Goal: Find specific page/section: Find specific page/section

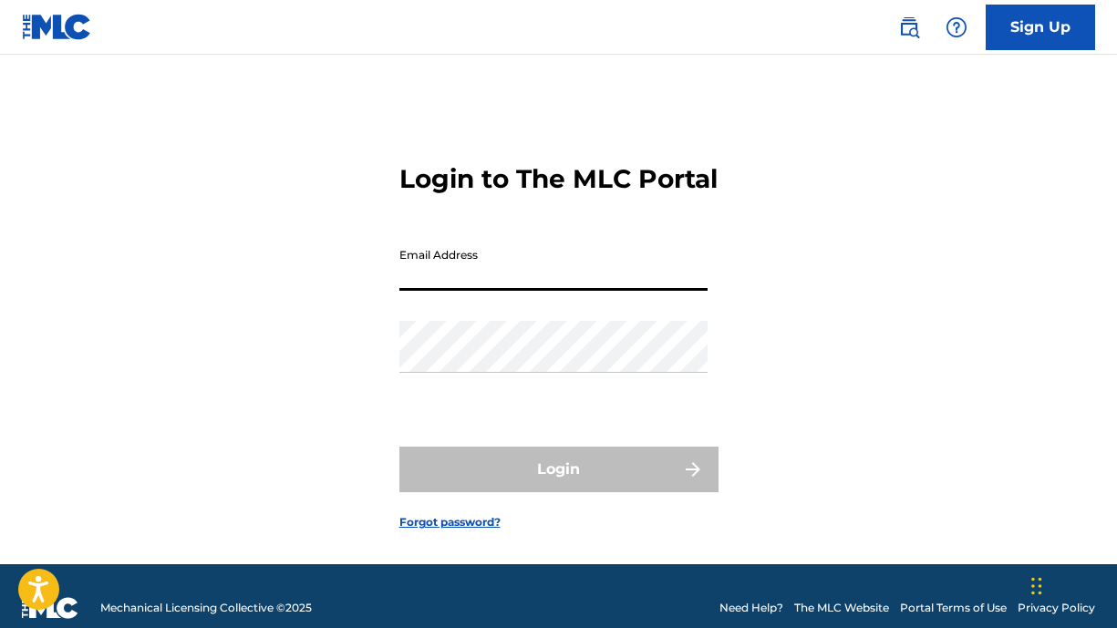
click at [447, 291] on input "Email Address" at bounding box center [553, 265] width 308 height 52
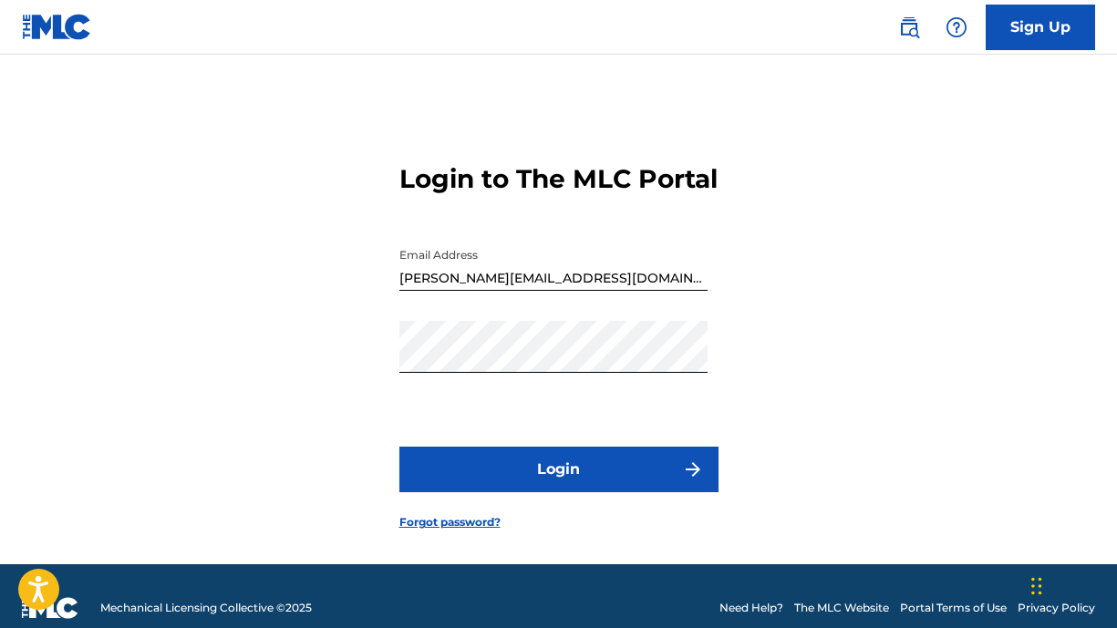
click at [546, 492] on button "Login" at bounding box center [558, 470] width 319 height 46
type input "[PERSON_NAME][EMAIL_ADDRESS][DOMAIN_NAME]"
click at [562, 489] on button "Login" at bounding box center [558, 470] width 319 height 46
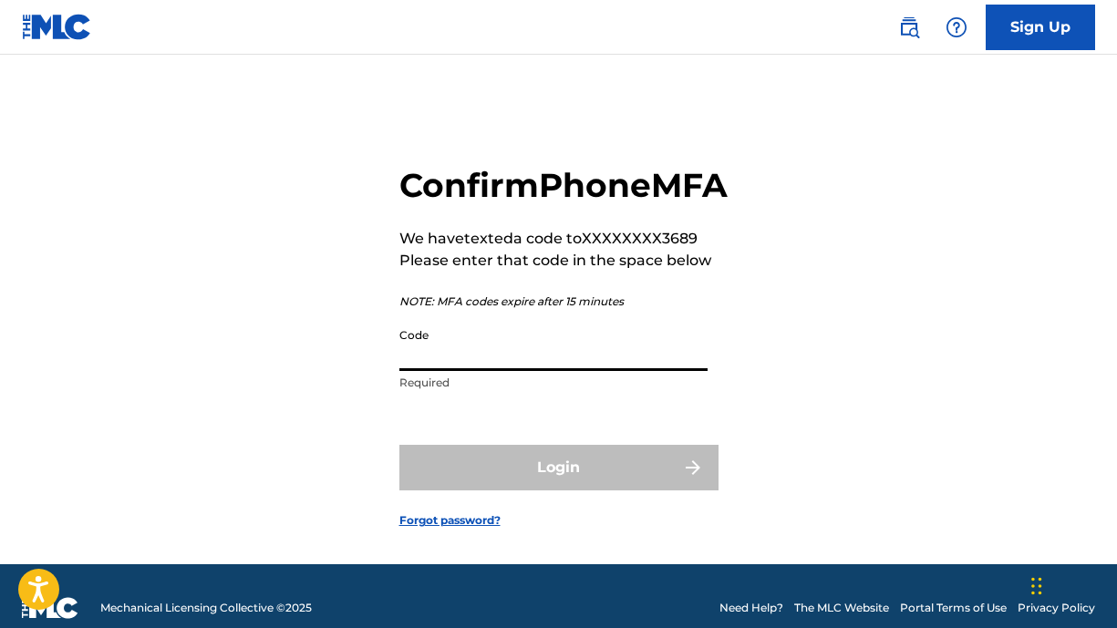
click at [549, 371] on input "Code" at bounding box center [553, 345] width 308 height 52
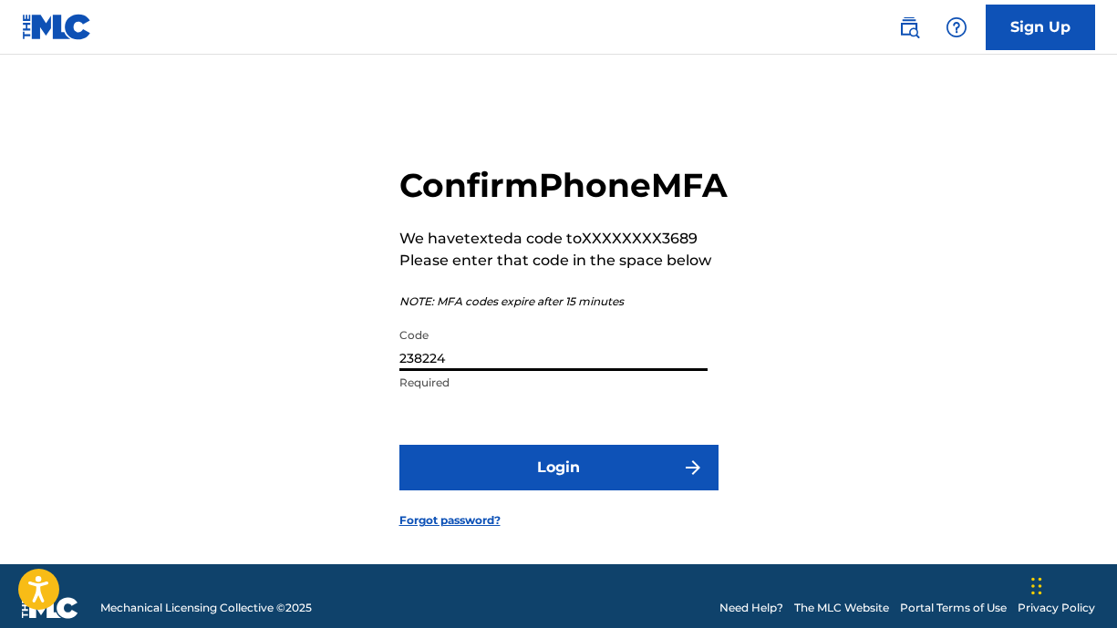
type input "238224"
click at [625, 490] on button "Login" at bounding box center [558, 468] width 319 height 46
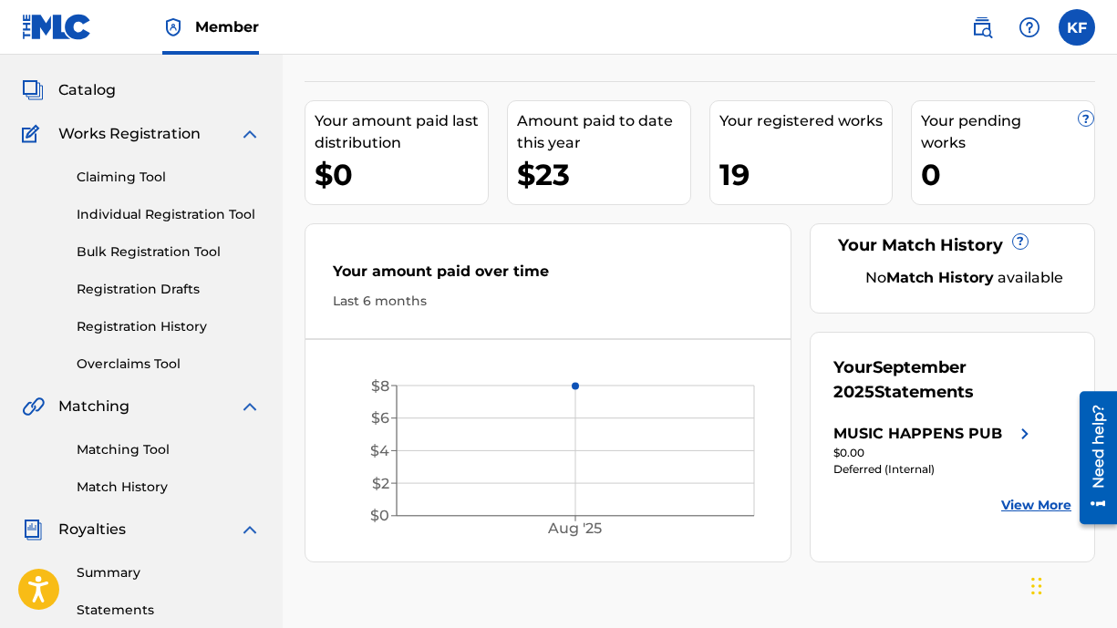
scroll to position [69, 0]
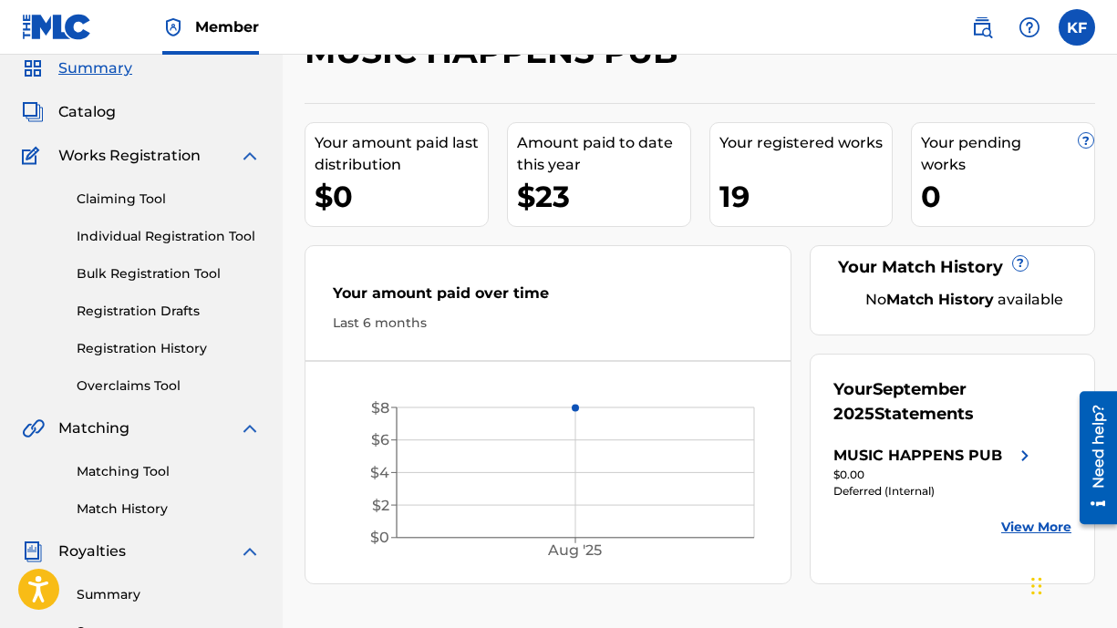
click at [78, 112] on span "Catalog" at bounding box center [86, 112] width 57 height 22
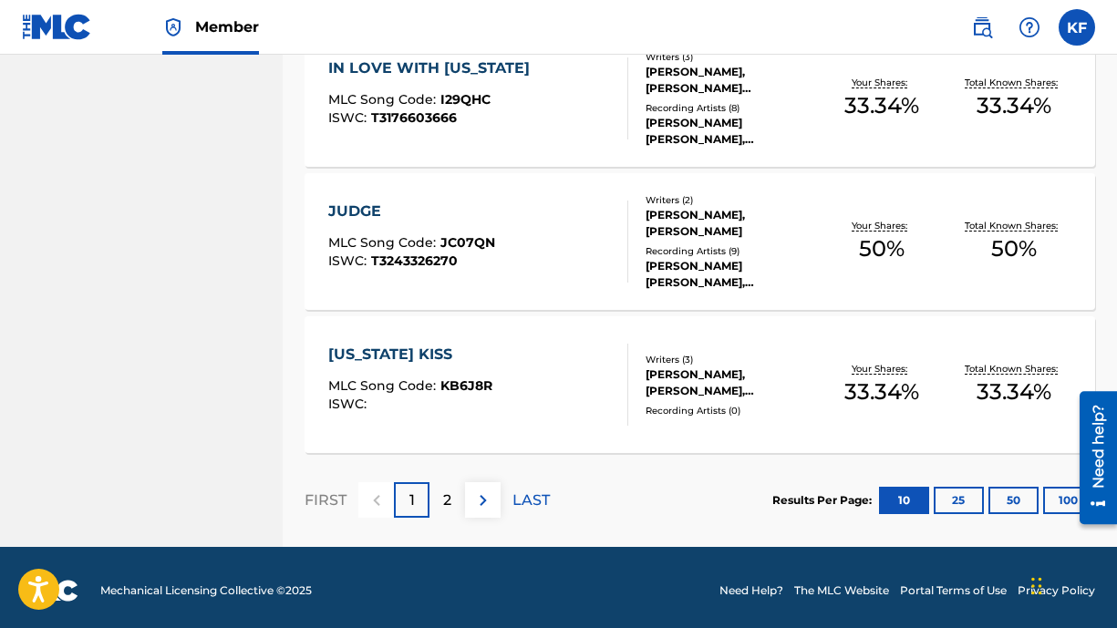
scroll to position [1459, 0]
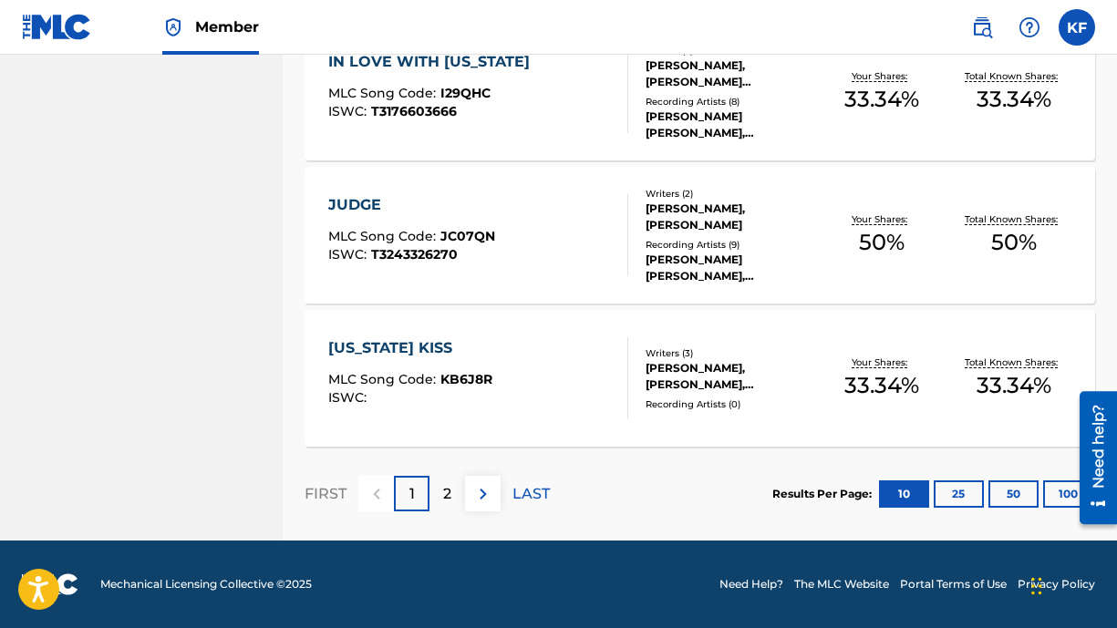
click at [446, 497] on p "2" at bounding box center [447, 494] width 8 height 22
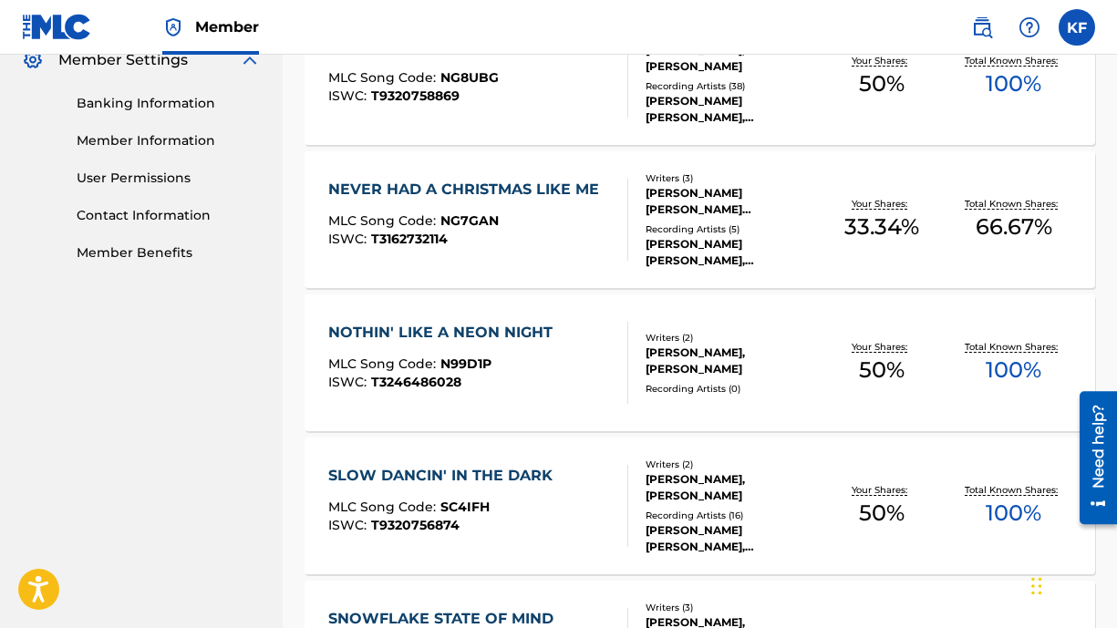
scroll to position [751, 0]
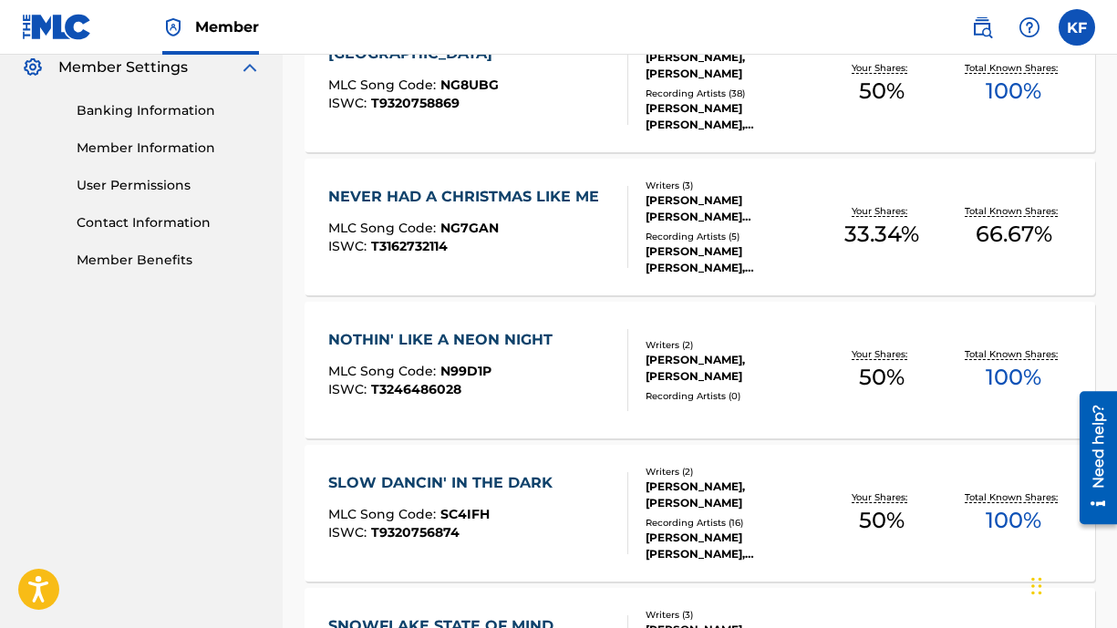
click at [730, 373] on div "[PERSON_NAME], [PERSON_NAME]" at bounding box center [730, 368] width 170 height 33
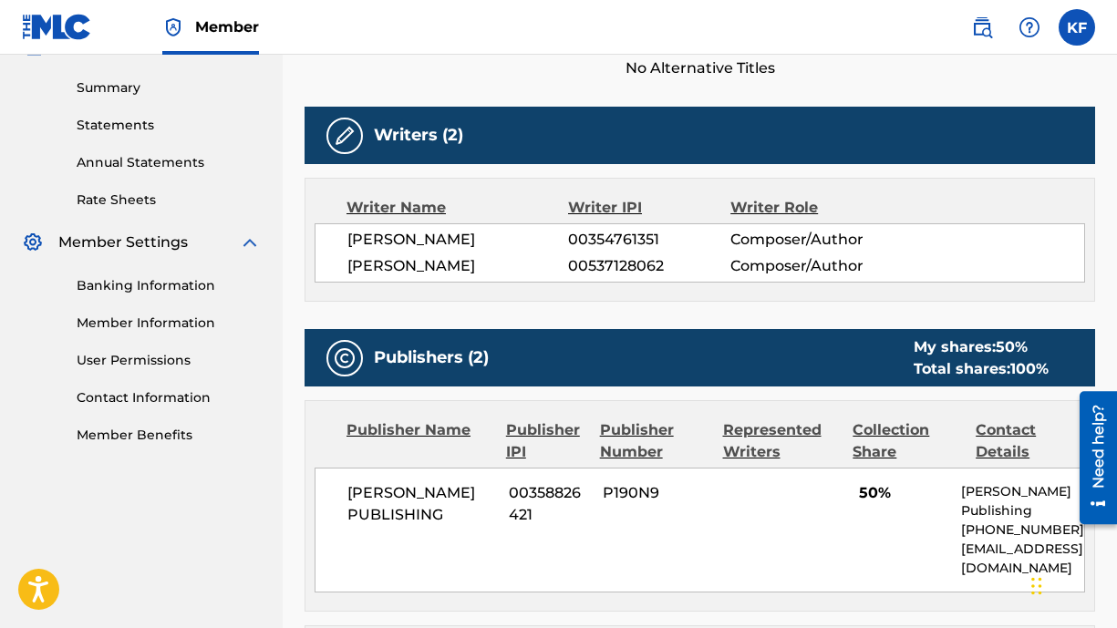
scroll to position [577, 0]
